Goal: Communication & Community: Ask a question

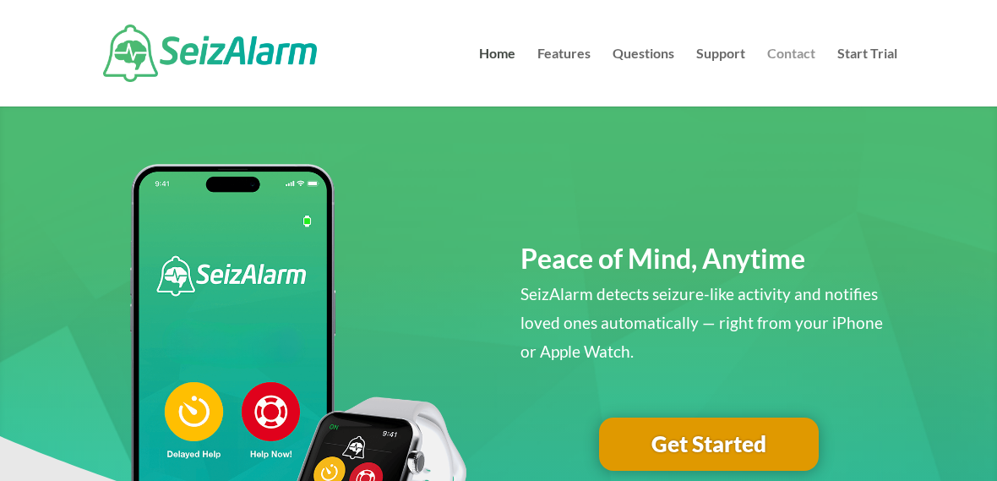
click at [803, 55] on link "Contact" at bounding box center [791, 76] width 48 height 59
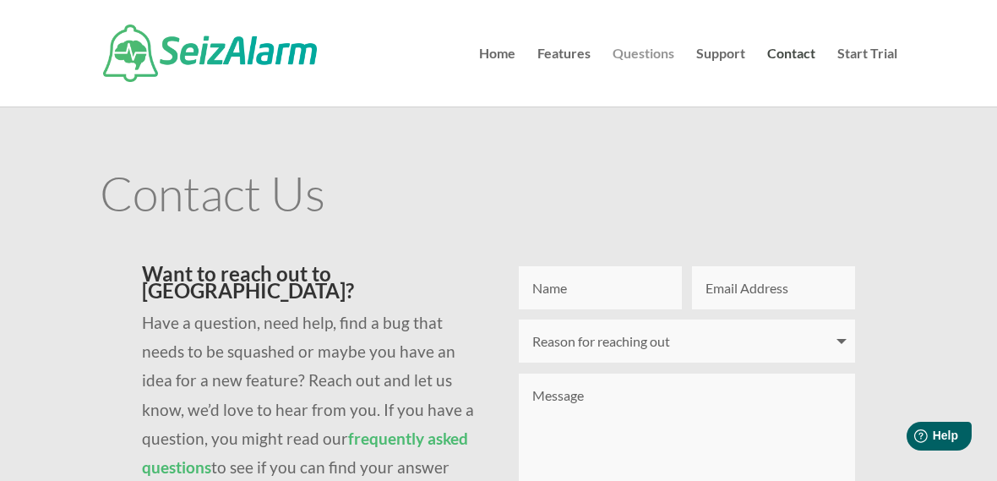
click at [662, 57] on link "Questions" at bounding box center [643, 76] width 62 height 59
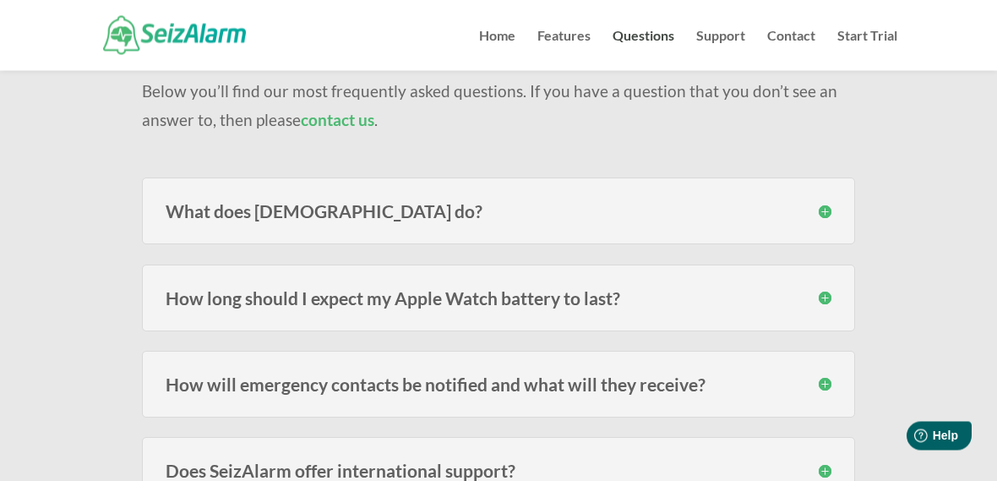
scroll to position [157, 0]
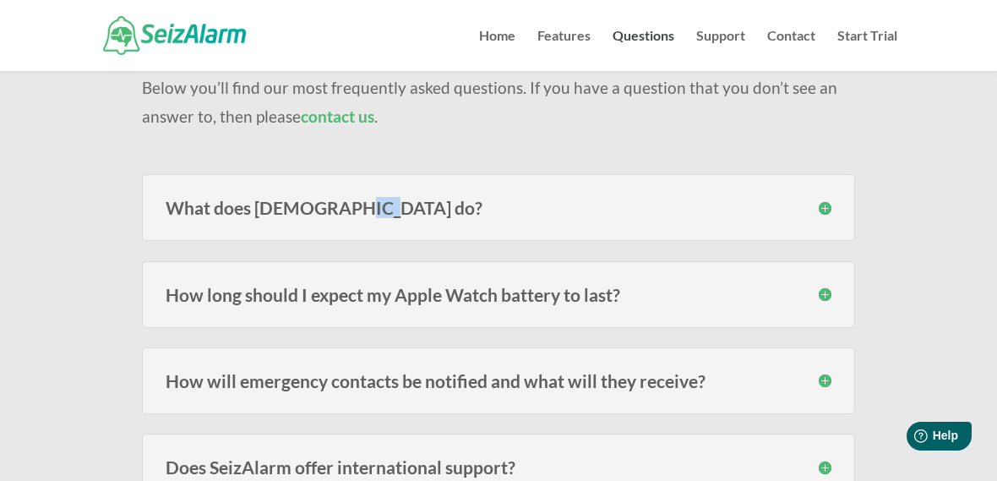
click at [829, 205] on h3 "What does SeizAlarm do?" at bounding box center [499, 207] width 666 height 18
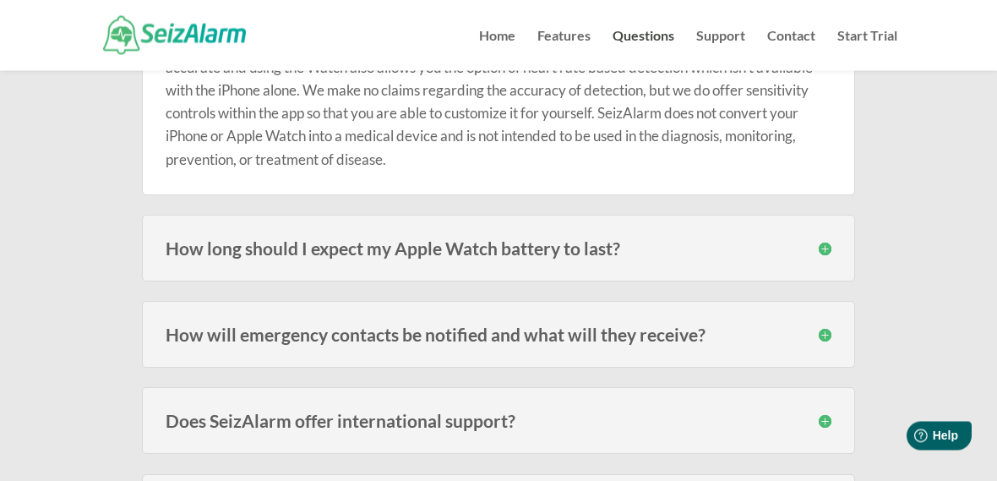
scroll to position [382, 0]
click at [833, 329] on div "How will emergency contacts be notified and what will they receive? Emergency c…" at bounding box center [498, 333] width 713 height 67
click at [839, 335] on div "How will emergency contacts be notified and what will they receive? Emergency c…" at bounding box center [498, 333] width 713 height 67
click at [829, 334] on h3 "How will emergency contacts be notified and what will they receive?" at bounding box center [499, 333] width 666 height 18
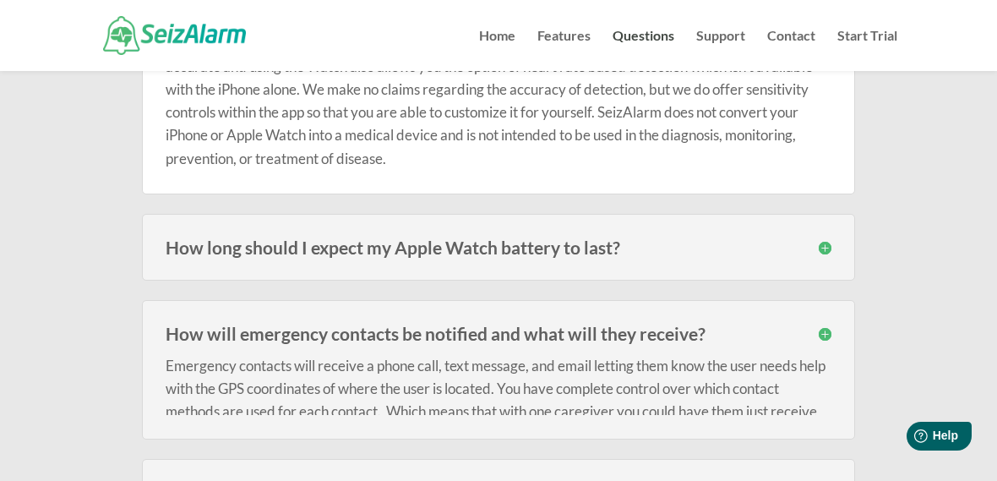
click at [825, 319] on div "How will emergency contacts be notified and what will they receive? Emergency c…" at bounding box center [498, 369] width 713 height 139
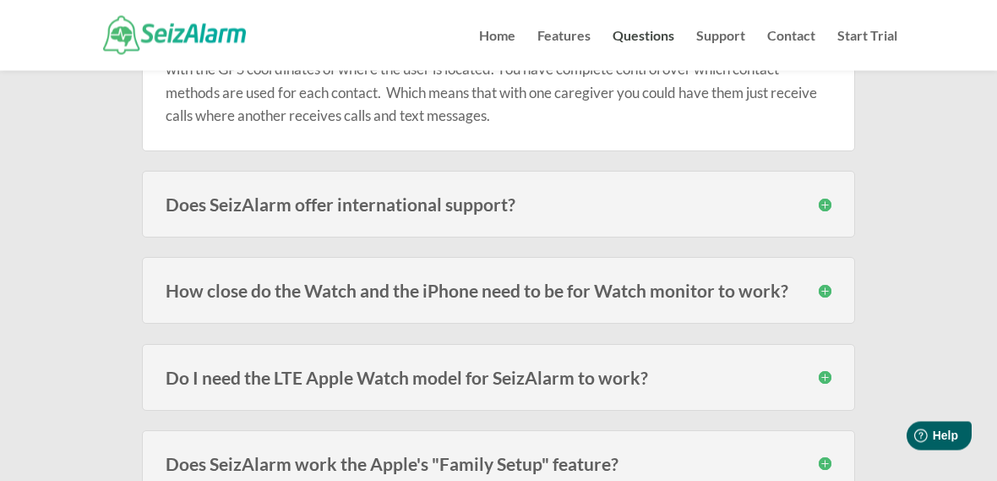
scroll to position [706, 0]
click at [836, 285] on div "How close do the Watch and the iPhone need to be for Watch monitor to work? The…" at bounding box center [498, 290] width 713 height 67
click at [827, 281] on h3 "How close do the Watch and the iPhone need to be for Watch monitor to work?" at bounding box center [499, 290] width 666 height 18
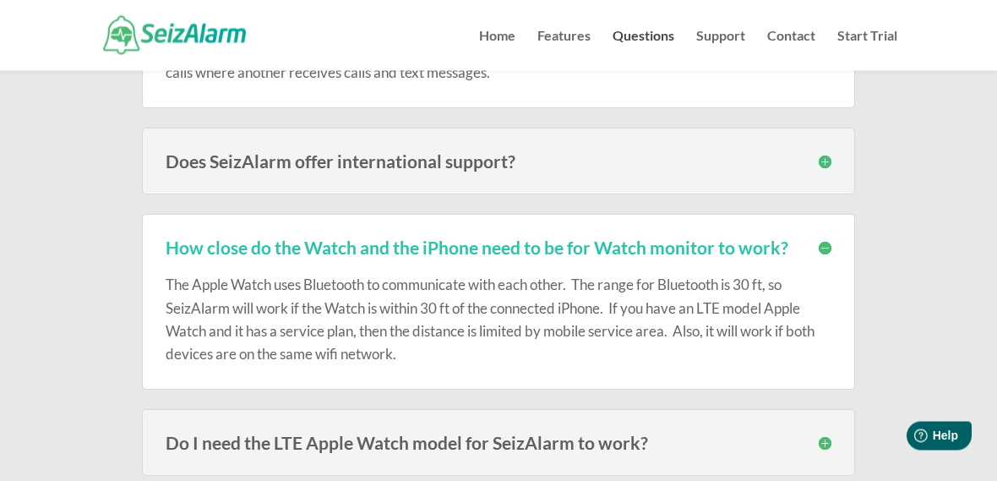
click at [735, 434] on h3 "Do I need the LTE Apple Watch model for SeizAlarm to work?" at bounding box center [499, 443] width 666 height 18
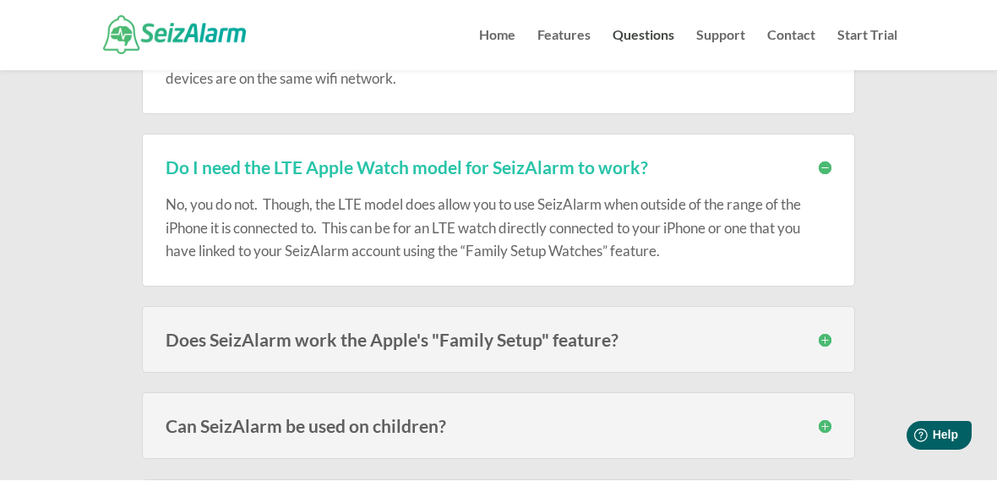
scroll to position [1024, 0]
click at [839, 331] on div "Does SeizAlarm work the Apple's "Family Setup" feature? Yes. SeizAlarm now work…" at bounding box center [498, 339] width 713 height 67
click at [826, 334] on h3 "Does SeizAlarm work the Apple's "Family Setup" feature?" at bounding box center [499, 339] width 666 height 18
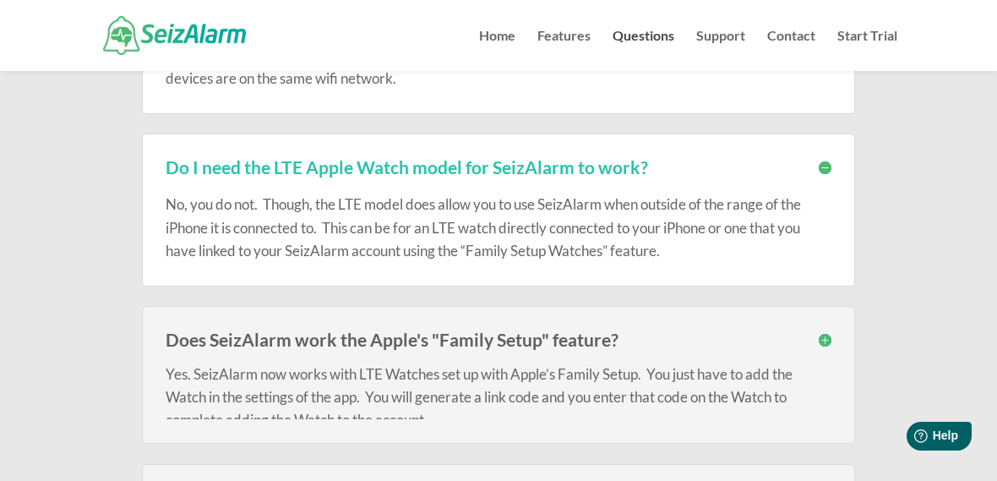
click at [827, 340] on h3 "Does SeizAlarm work the Apple's "Family Setup" feature?" at bounding box center [499, 339] width 666 height 18
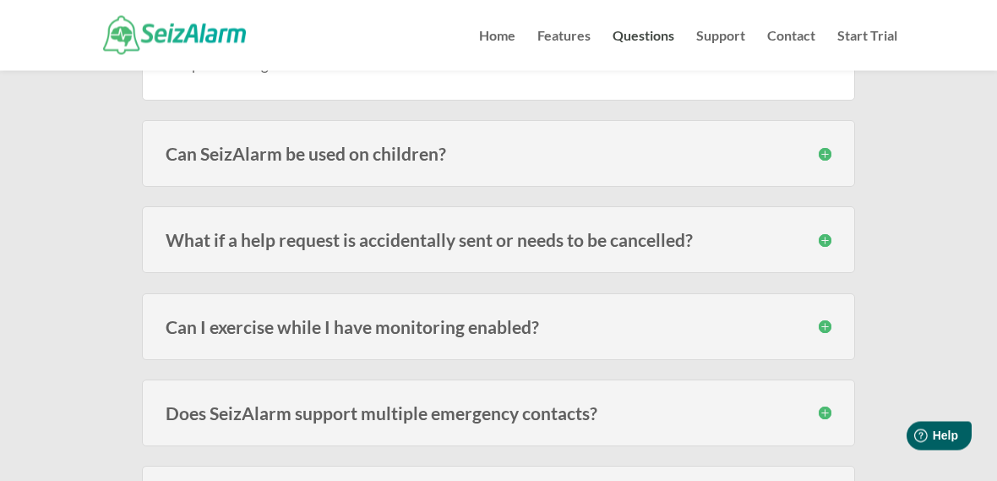
scroll to position [1383, 0]
click at [832, 242] on div "What if a help request is accidentally sent or needs to be cancelled? Once a he…" at bounding box center [498, 239] width 713 height 67
click at [831, 235] on div "What if a help request is accidentally sent or needs to be cancelled? Once a he…" at bounding box center [498, 239] width 713 height 67
click at [838, 235] on div "What if a help request is accidentally sent or needs to be cancelled? Once a he…" at bounding box center [498, 239] width 713 height 67
click at [826, 235] on h3 "What if a help request is accidentally sent or needs to be cancelled?" at bounding box center [499, 240] width 666 height 18
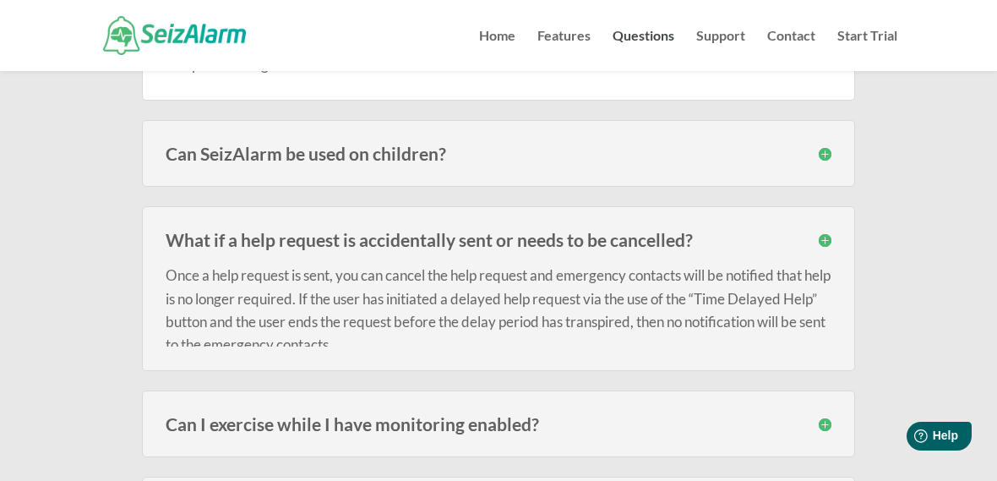
click at [836, 224] on div "What if a help request is accidentally sent or needs to be cancelled? Once a he…" at bounding box center [498, 288] width 713 height 165
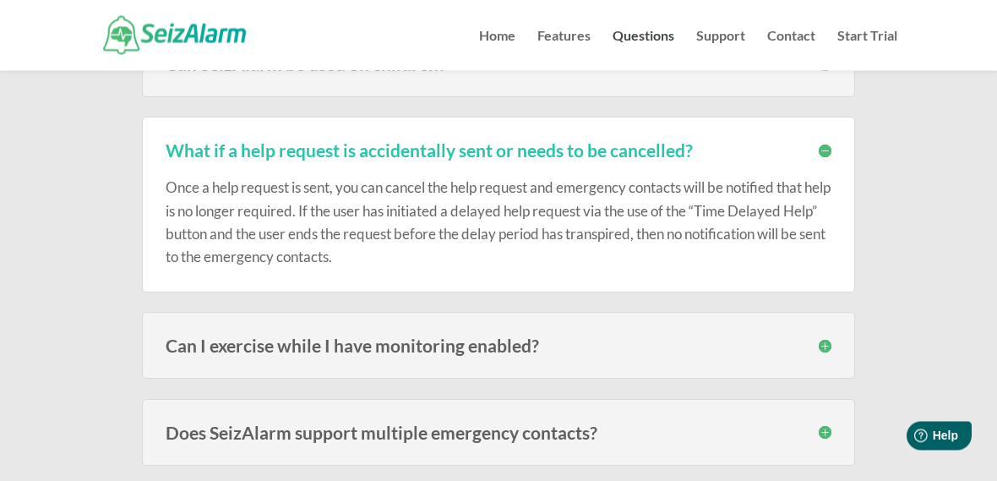
scroll to position [1476, 0]
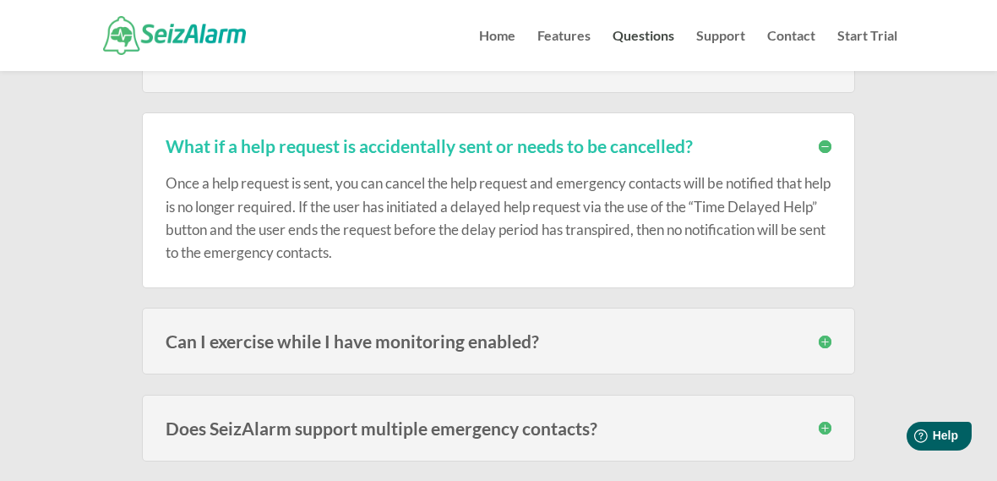
click at [838, 342] on div "Can I exercise while I have monitoring enabled? It depends on the type of exerc…" at bounding box center [498, 340] width 713 height 67
click at [833, 336] on div "Can I exercise while I have monitoring enabled? It depends on the type of exerc…" at bounding box center [498, 340] width 713 height 67
click at [834, 323] on div "Can I exercise while I have monitoring enabled? It depends on the type of exerc…" at bounding box center [498, 340] width 713 height 67
click at [839, 337] on div "Can I exercise while I have monitoring enabled? It depends on the type of exerc…" at bounding box center [498, 340] width 713 height 67
click at [828, 324] on div "Can I exercise while I have monitoring enabled? It depends on the type of exerc…" at bounding box center [498, 340] width 713 height 67
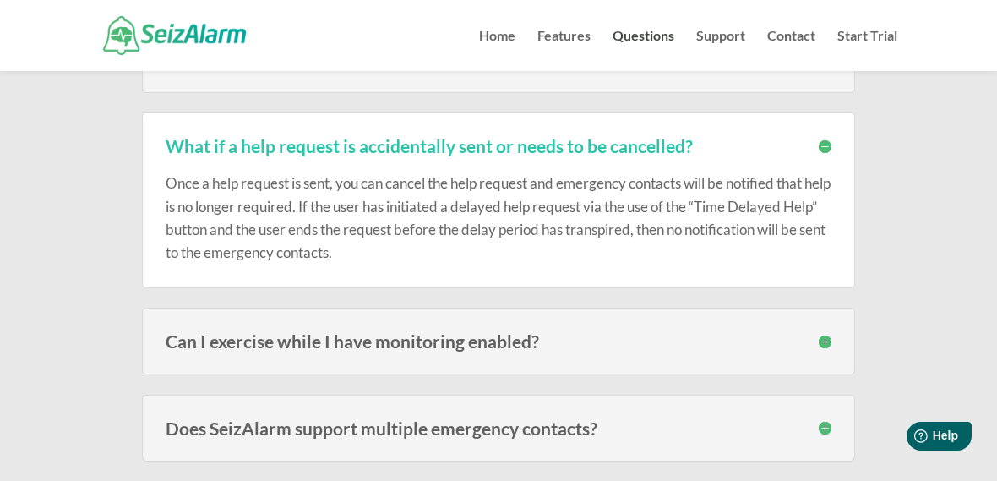
click at [821, 342] on h3 "Can I exercise while I have monitoring enabled?" at bounding box center [499, 341] width 666 height 18
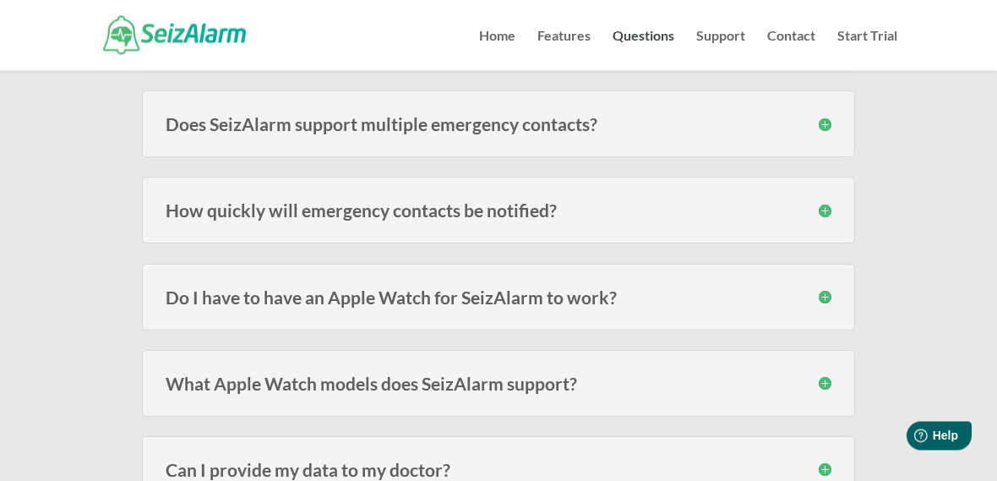
scroll to position [1866, 0]
click at [834, 298] on div "Do I have to have an Apple Watch for SeizAlarm to work? No , the Watch adds the…" at bounding box center [498, 296] width 713 height 67
click at [822, 296] on h3 "Do I have to have an Apple Watch for SeizAlarm to work?" at bounding box center [499, 297] width 666 height 18
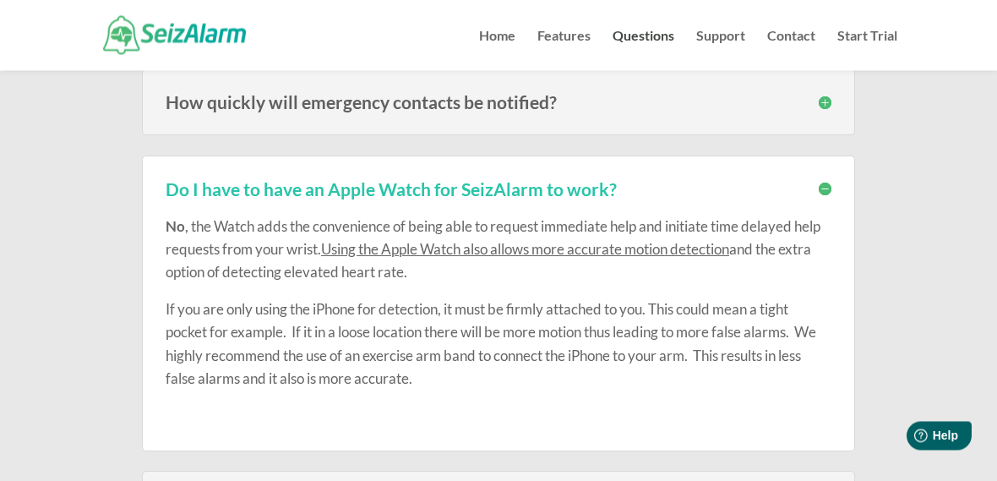
scroll to position [1975, 0]
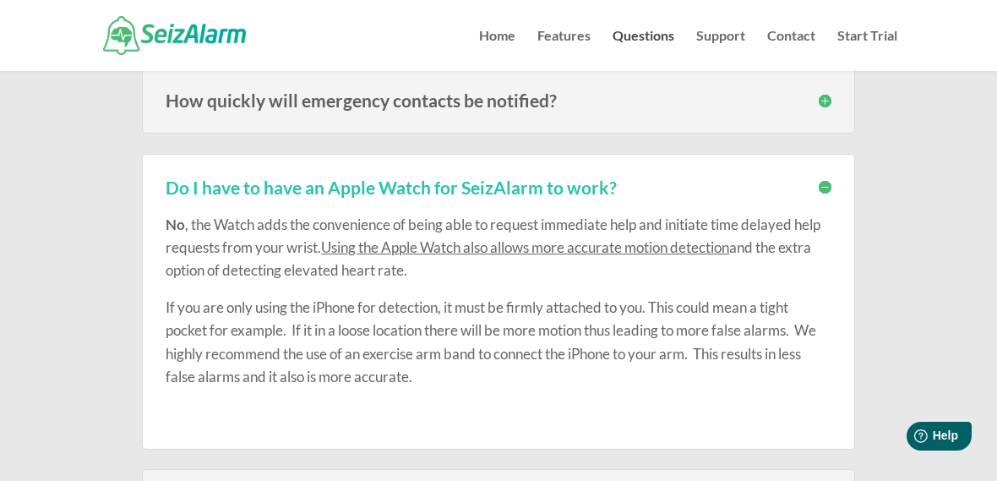
click at [555, 246] on span "Using the Apple Watch also allows more accurate motion detection" at bounding box center [525, 247] width 408 height 18
click at [494, 248] on span "Using the Apple Watch also allows more accurate motion detection" at bounding box center [525, 247] width 408 height 18
click at [467, 238] on span "Using the Apple Watch also allows more accurate motion detection" at bounding box center [525, 247] width 408 height 18
click at [605, 254] on p "No , the Watch adds the convenience of being able to request immediate help and…" at bounding box center [499, 255] width 666 height 84
click at [633, 246] on span "Using the Apple Watch also allows more accurate motion detection" at bounding box center [525, 247] width 408 height 18
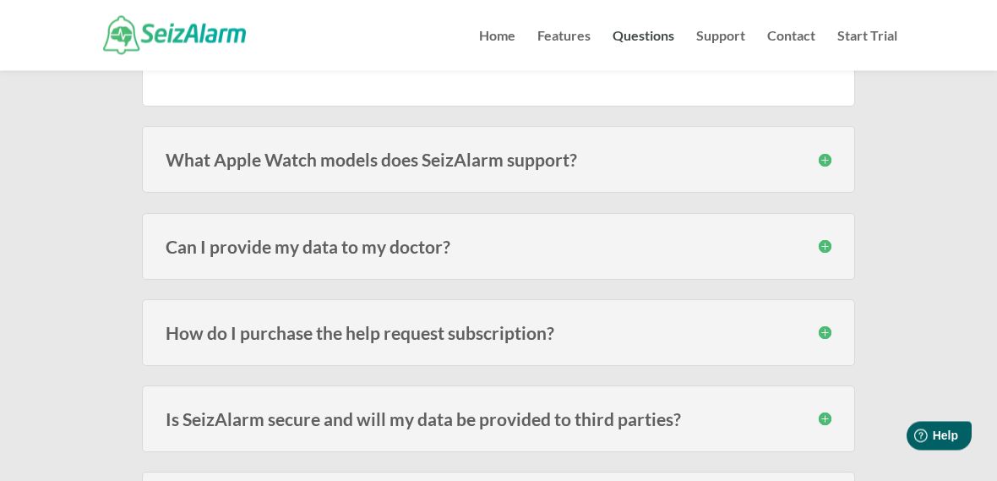
scroll to position [2319, 0]
click at [699, 344] on div "How do I purchase the help request subscription? The subscription must be purch…" at bounding box center [498, 331] width 713 height 67
click at [834, 324] on div "How do I purchase the help request subscription? The subscription must be purch…" at bounding box center [498, 331] width 713 height 67
click at [829, 329] on h3 "How do I purchase the help request subscription?" at bounding box center [499, 332] width 666 height 18
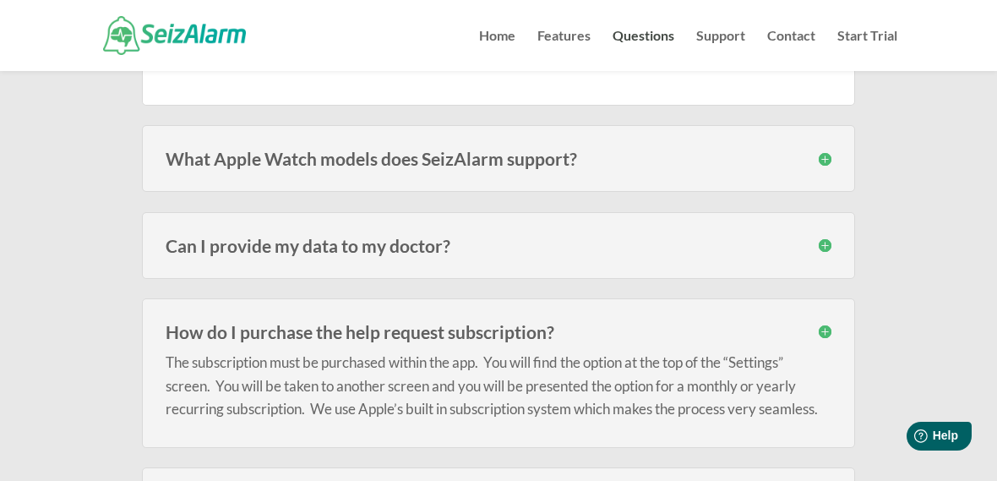
click at [834, 319] on div "How do I purchase the help request subscription? The subscription must be purch…" at bounding box center [498, 372] width 713 height 149
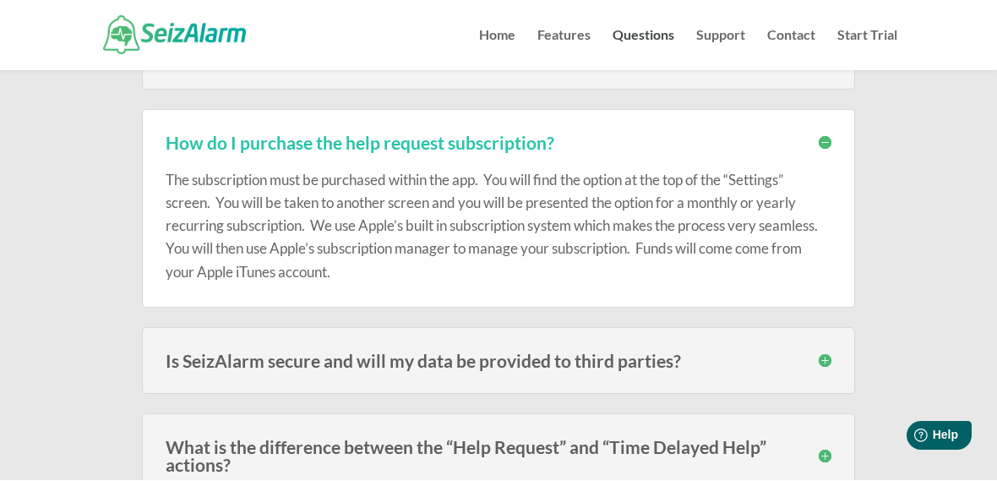
scroll to position [2508, 0]
click at [750, 351] on h3 "Is SeizAlarm secure and will my data be provided to third parties?" at bounding box center [499, 360] width 666 height 18
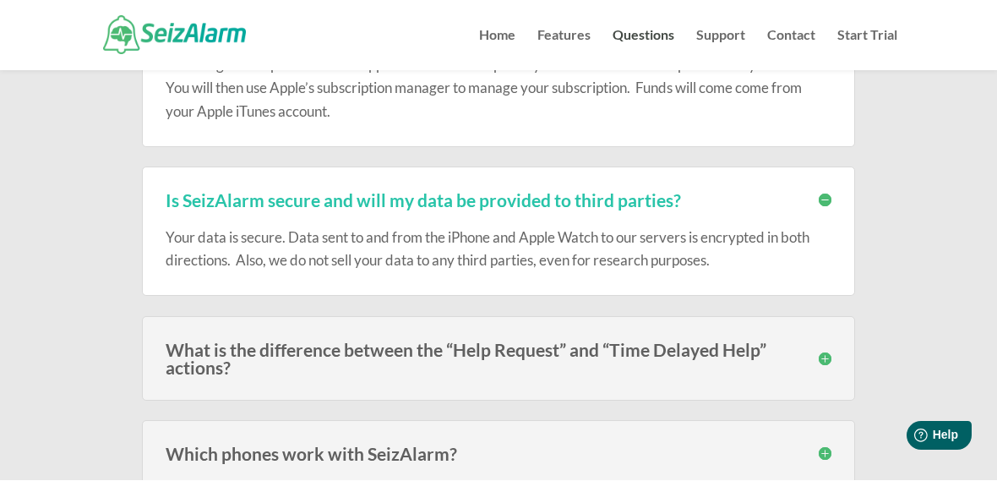
scroll to position [2669, 0]
click at [837, 344] on div "What is the difference between the “Help Request” and “Time Delayed Help” actio…" at bounding box center [498, 358] width 713 height 84
click at [829, 346] on h3 "What is the difference between the “Help Request” and “Time Delayed Help” actio…" at bounding box center [499, 357] width 666 height 35
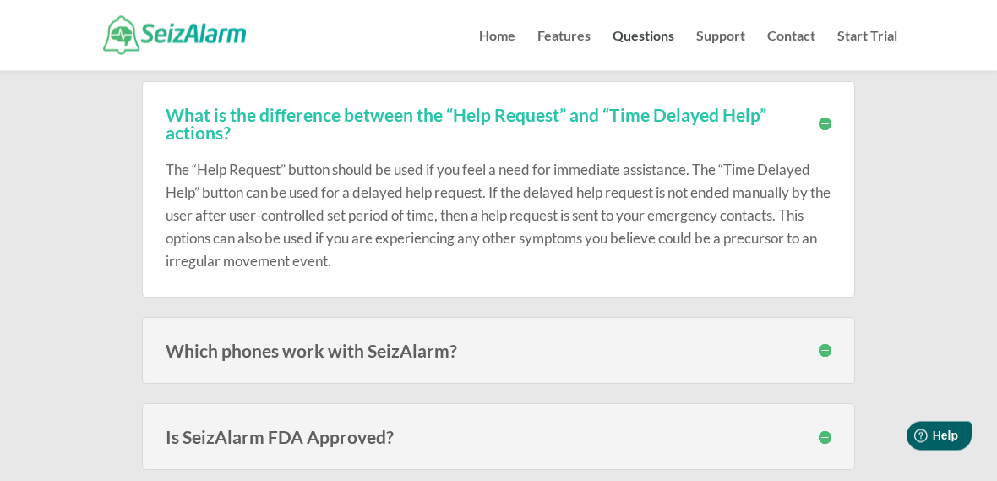
scroll to position [2906, 0]
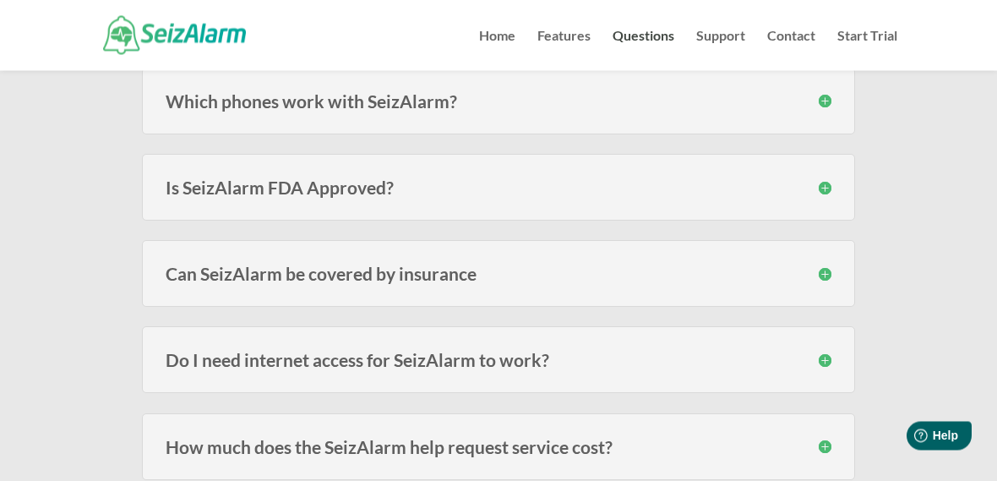
click at [677, 265] on h3 "Can SeizAlarm be covered by insurance" at bounding box center [499, 274] width 666 height 18
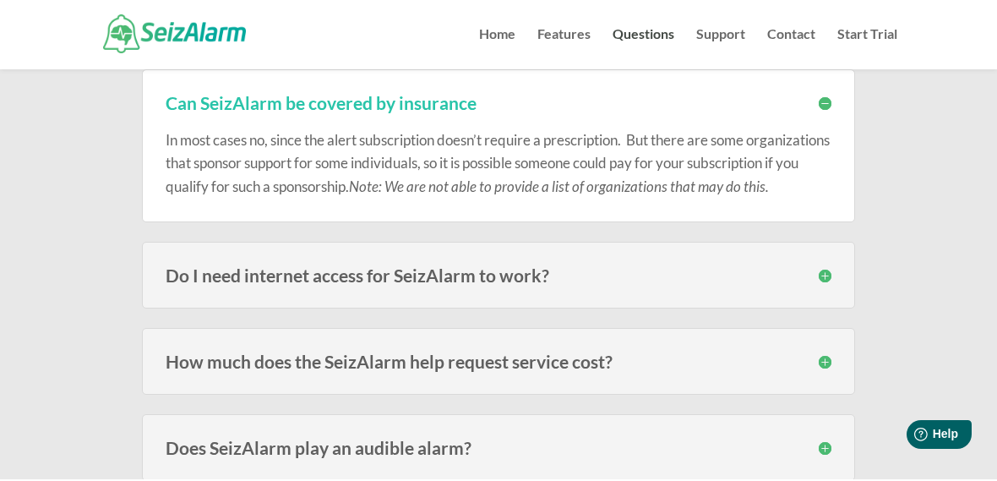
scroll to position [3323, 0]
click at [737, 284] on h3 "Do I need internet access for SeizAlarm to work?" at bounding box center [499, 275] width 666 height 18
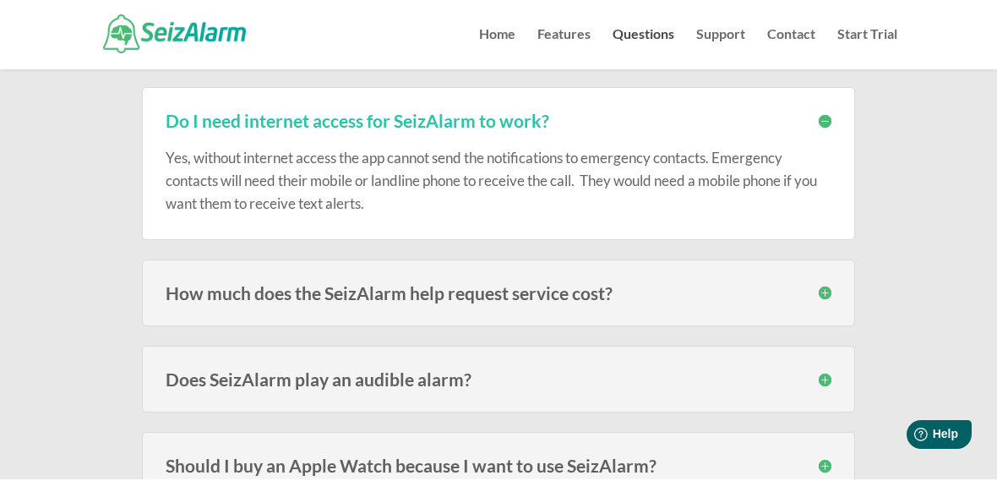
scroll to position [3478, 0]
click at [711, 321] on div "How much does the SeizAlarm help request service cost? There is no cost for the…" at bounding box center [498, 292] width 713 height 67
click at [834, 302] on div "How much does the SeizAlarm help request service cost? There is no cost for the…" at bounding box center [498, 292] width 713 height 67
click at [836, 303] on div "How much does the SeizAlarm help request service cost? There is no cost for the…" at bounding box center [498, 292] width 713 height 67
click at [842, 303] on div "How much does the SeizAlarm help request service cost? There is no cost for the…" at bounding box center [498, 292] width 713 height 67
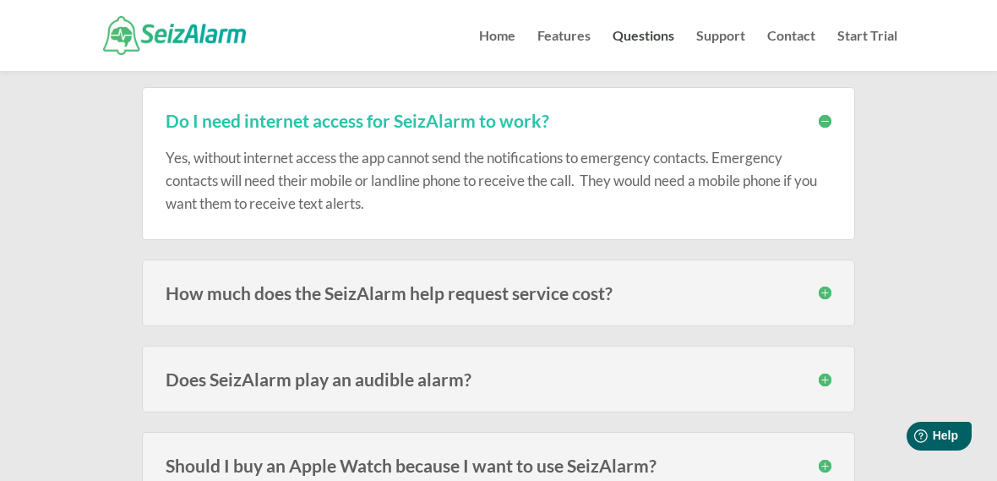
click at [827, 302] on h3 "How much does the SeizAlarm help request service cost?" at bounding box center [499, 293] width 666 height 18
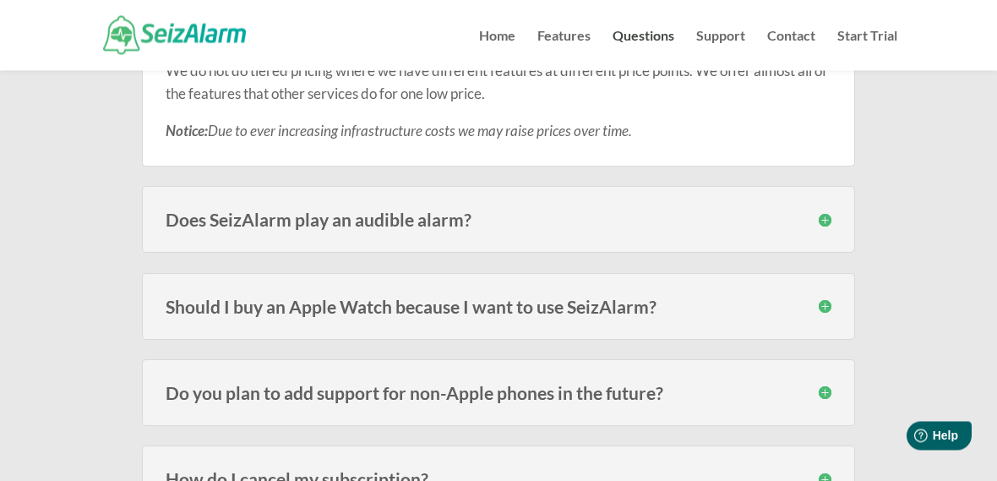
scroll to position [3844, 0]
click at [786, 314] on h3 "Should I buy an Apple Watch because I want to use SeizAlarm?" at bounding box center [499, 305] width 666 height 18
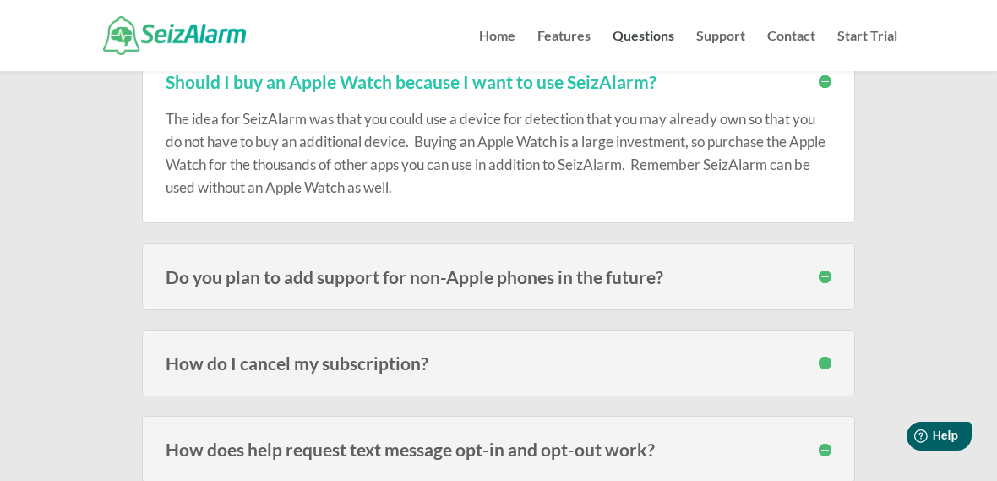
scroll to position [4089, 0]
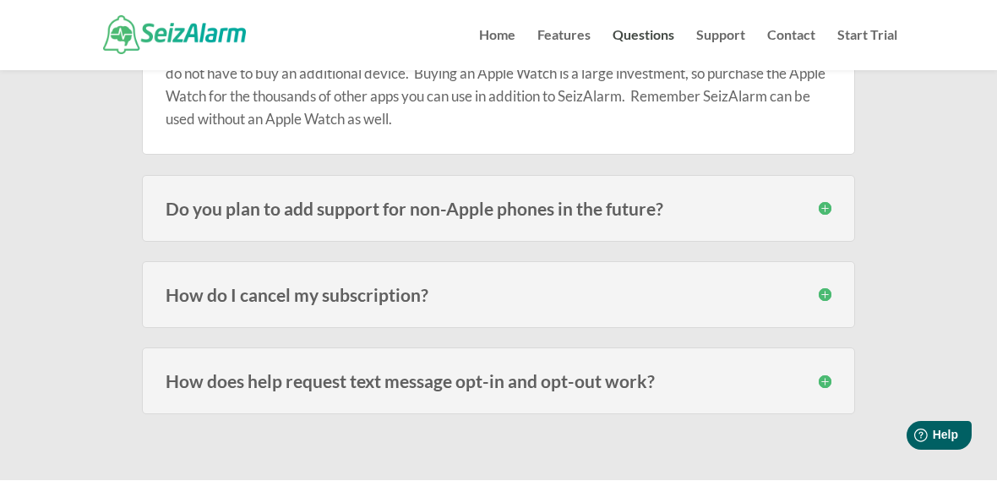
click at [660, 304] on h3 "How do I cancel my subscription?" at bounding box center [499, 295] width 666 height 18
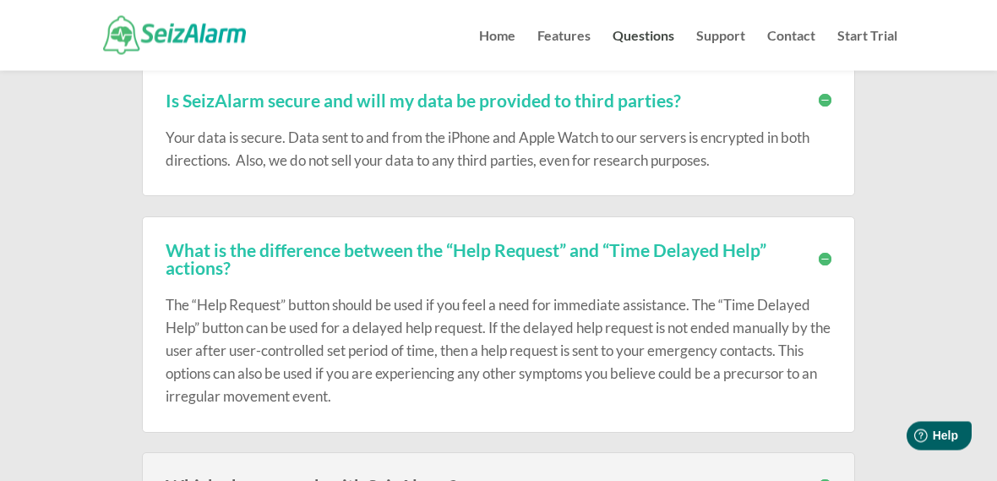
scroll to position [2768, 0]
click at [732, 40] on link "Support" at bounding box center [720, 50] width 49 height 41
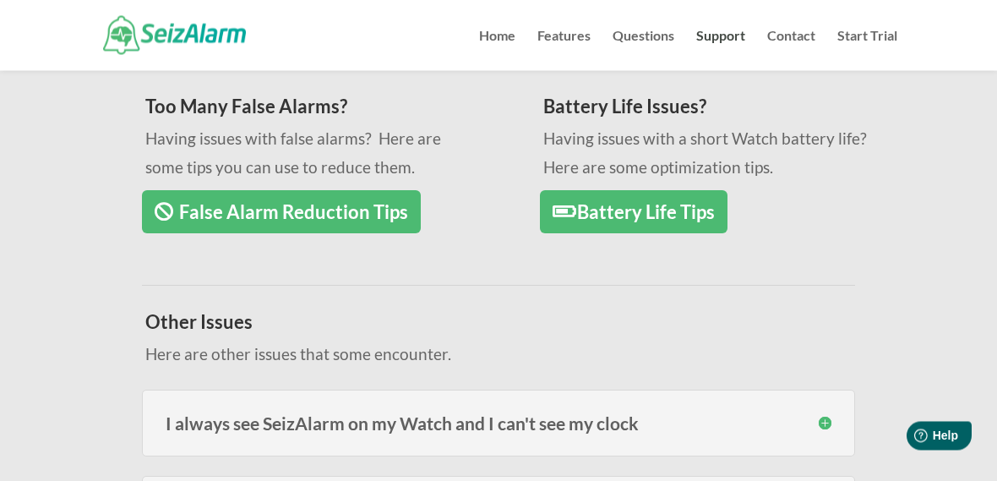
scroll to position [279, 0]
click at [843, 428] on div "I always see SeizAlarm on my Watch and I can't see my clock Always seeing the S…" at bounding box center [498, 422] width 713 height 67
click at [818, 411] on div "I always see SeizAlarm on my Watch and I can't see my clock Always seeing the S…" at bounding box center [498, 422] width 713 height 67
click at [831, 426] on div "I always see SeizAlarm on my Watch and I can't see my clock Always seeing the S…" at bounding box center [498, 422] width 713 height 67
click at [816, 415] on h3 "I always see SeizAlarm on my Watch and I can't see my clock" at bounding box center [499, 423] width 666 height 18
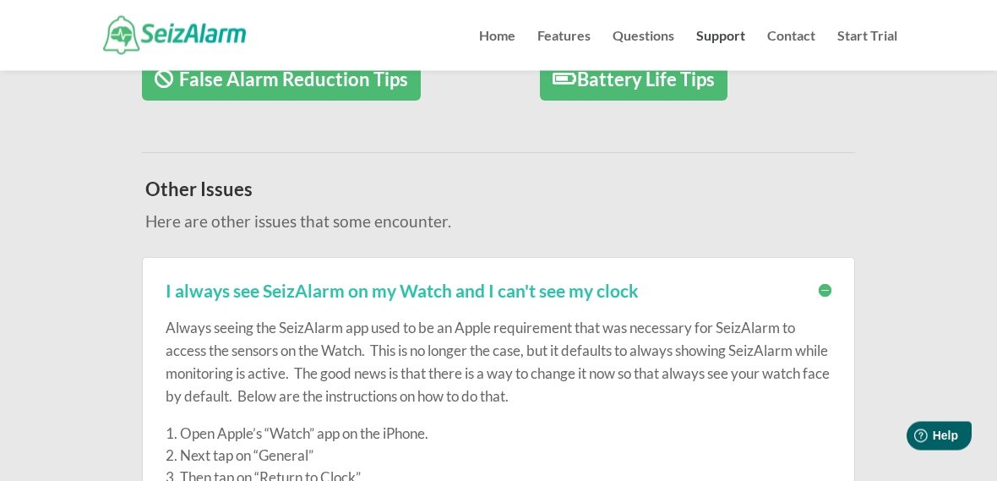
scroll to position [416, 0]
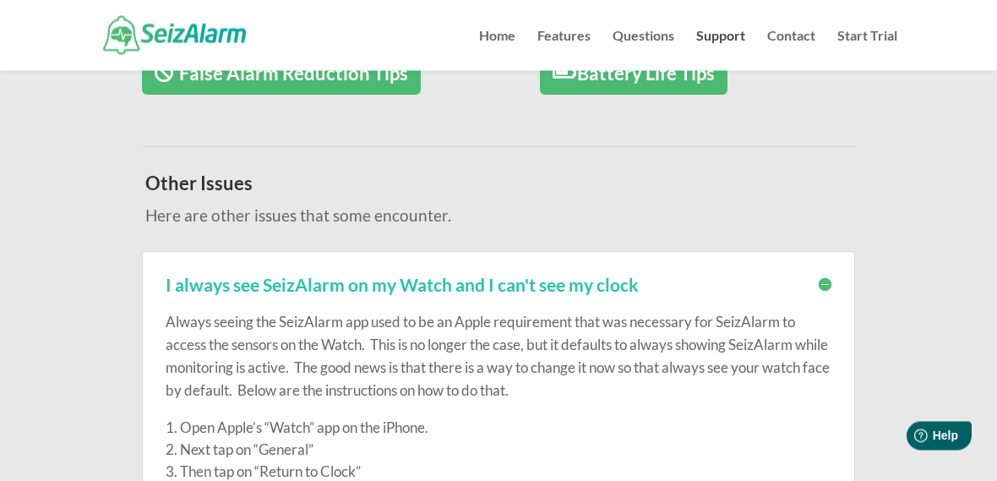
click at [392, 325] on p "Always seeing the SeizAlarm app used to be an Apple requirement that was necess…" at bounding box center [499, 364] width 666 height 106
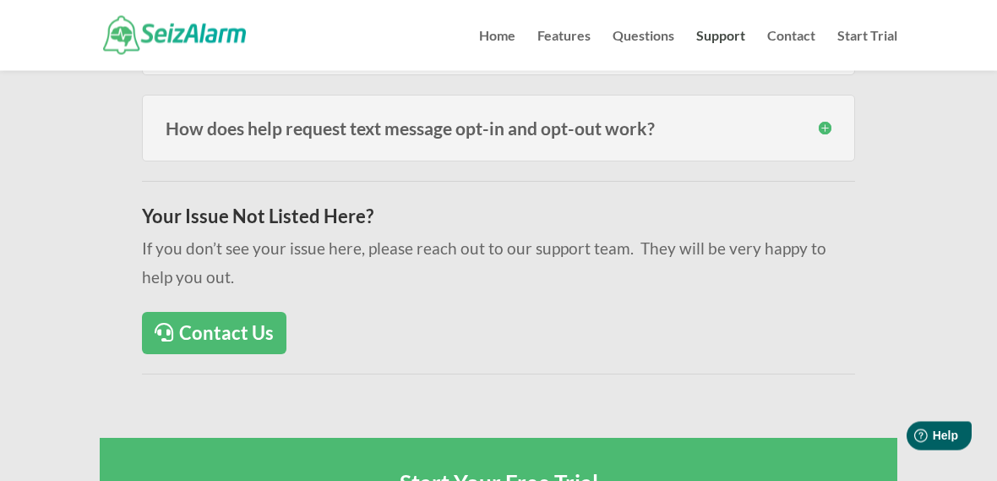
scroll to position [1312, 0]
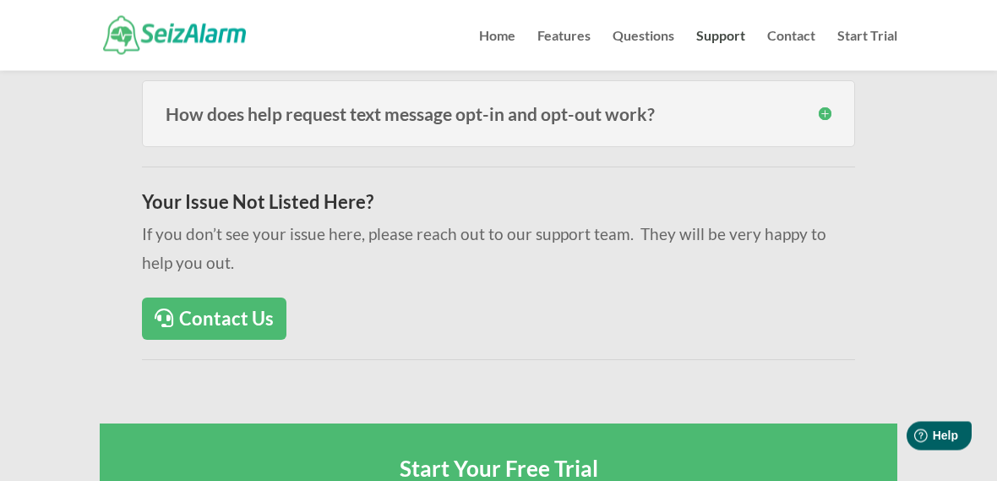
click at [248, 324] on link "Contact Us" at bounding box center [214, 319] width 144 height 43
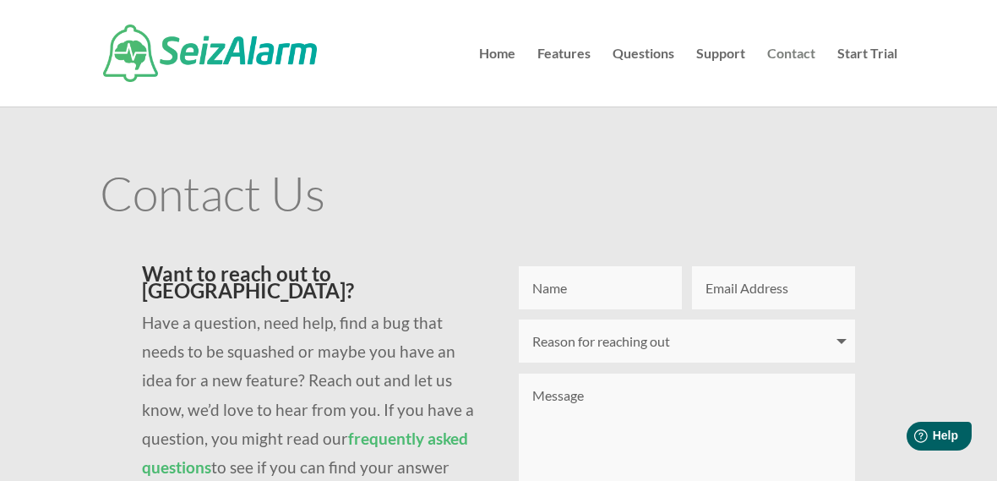
click at [784, 52] on link "Contact" at bounding box center [791, 76] width 48 height 59
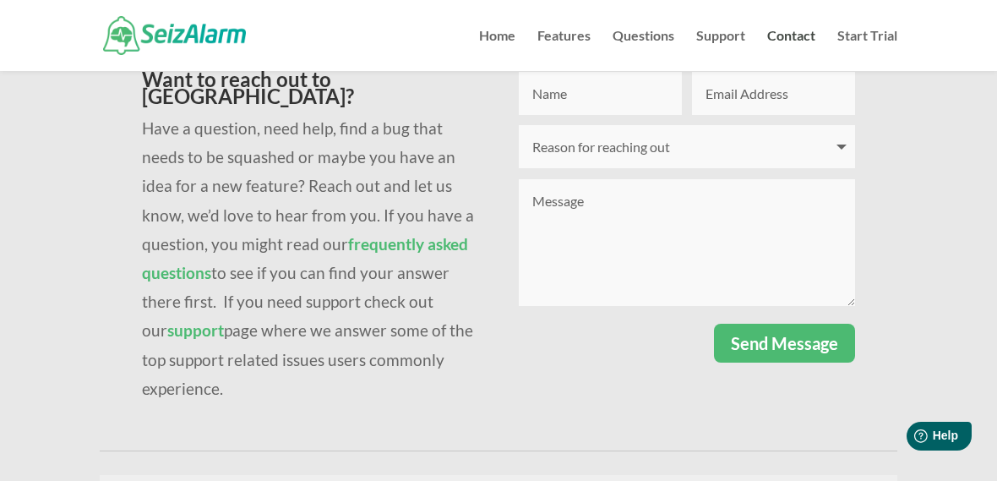
scroll to position [160, 0]
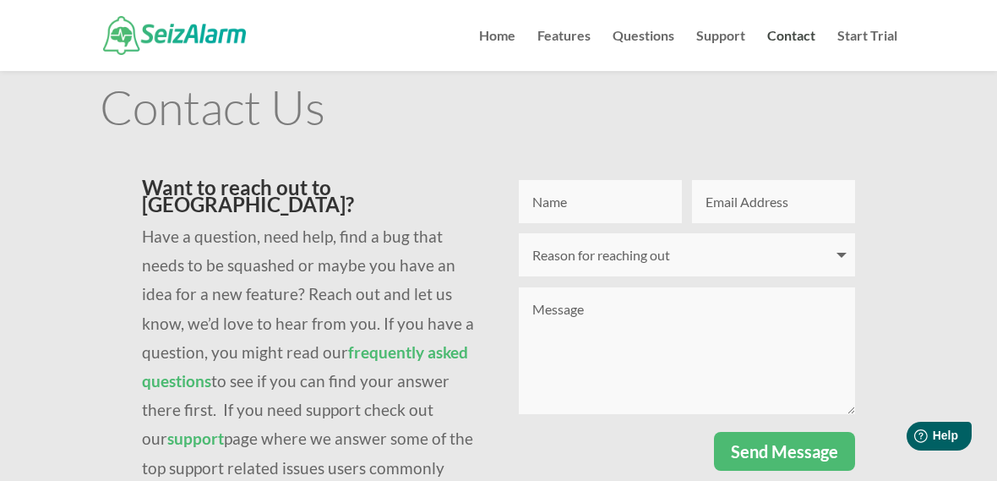
click at [595, 204] on input "Name" at bounding box center [600, 201] width 163 height 43
type input "Janet"
click at [770, 216] on input "Email Address" at bounding box center [773, 202] width 163 height 43
type input "pjspence1@gmail.com"
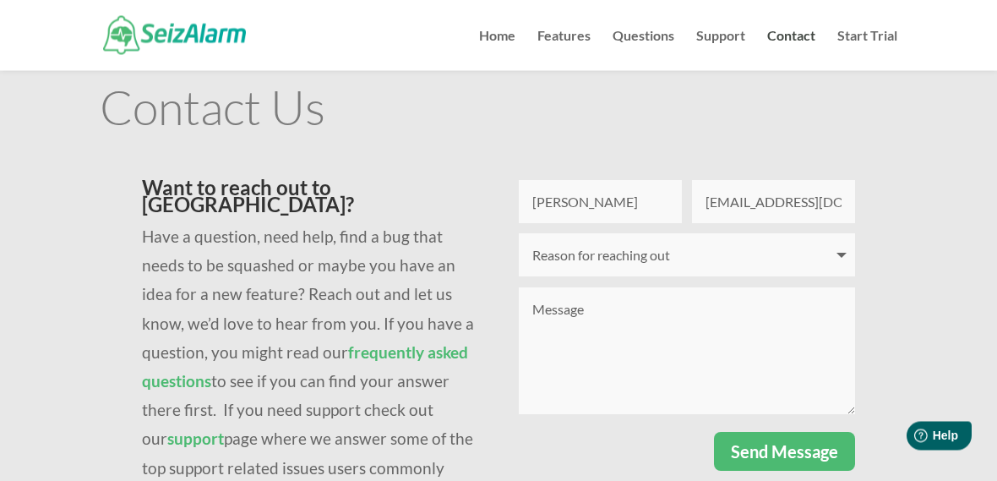
click at [649, 260] on select "Reason for reaching out I have a question I'm having issues logging in I need t…" at bounding box center [687, 255] width 336 height 43
select select "I have a question"
click at [566, 334] on textarea "Message" at bounding box center [687, 350] width 336 height 127
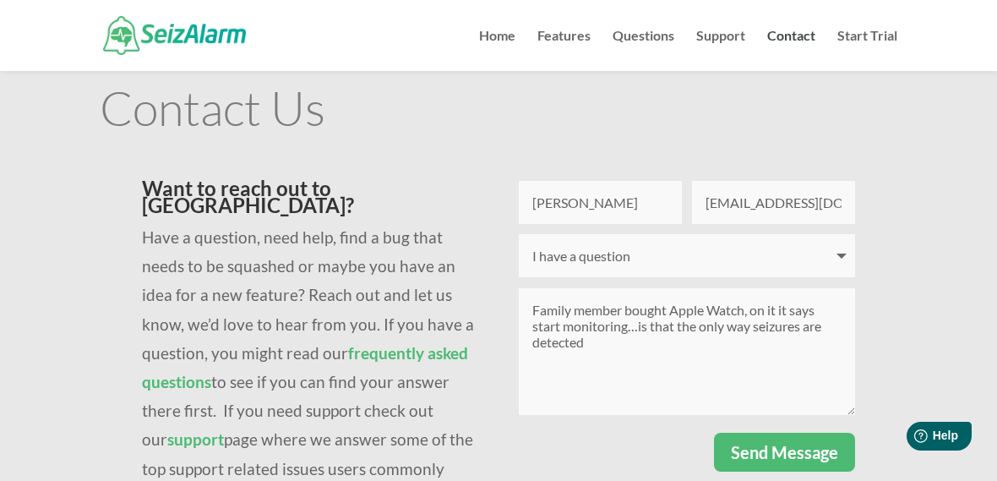
click at [625, 356] on textarea "Family member bought Apple Watch, on it it says start monitoring…is that the on…" at bounding box center [687, 351] width 336 height 127
type textarea "Family member bought Apple Watch, on it it says start monitoring…is that the on…"
click at [822, 466] on button "Send Message" at bounding box center [784, 451] width 141 height 39
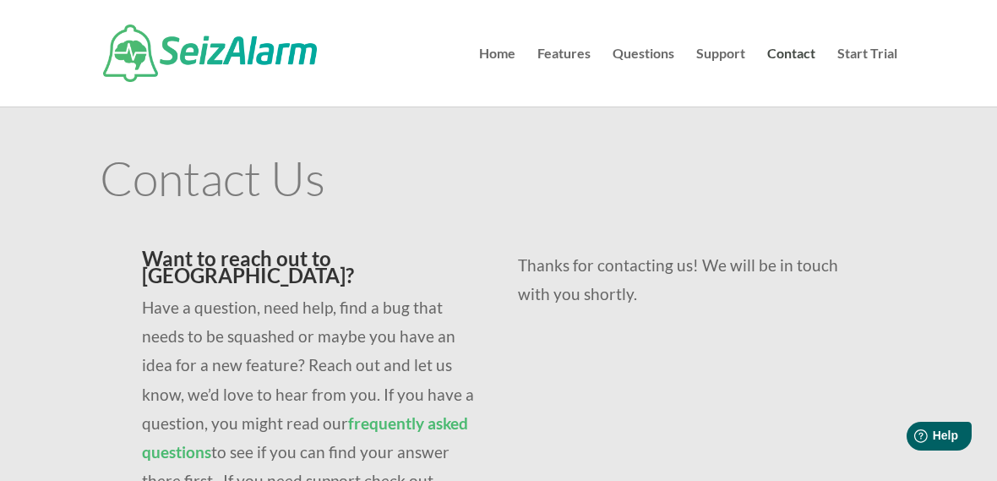
scroll to position [0, 0]
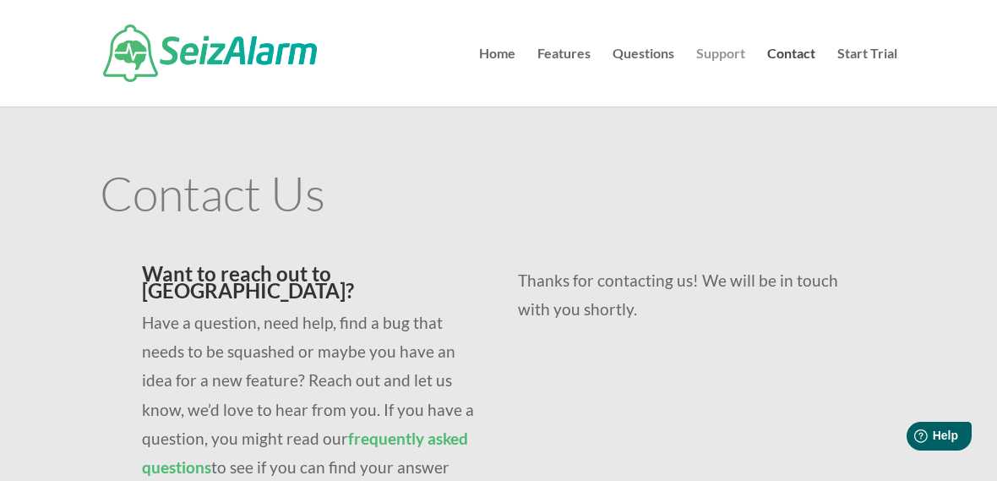
click at [725, 62] on link "Support" at bounding box center [720, 76] width 49 height 59
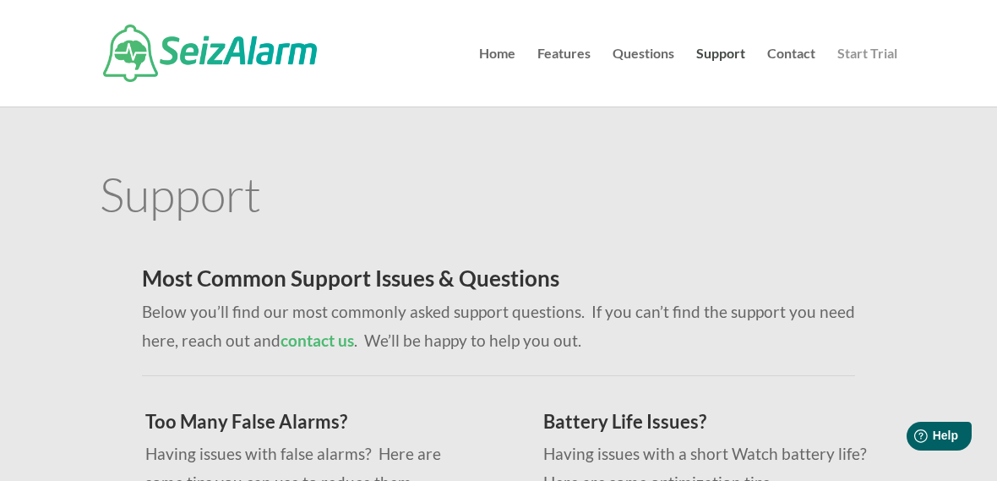
click at [878, 47] on link "Start Trial" at bounding box center [867, 76] width 60 height 59
